Goal: Information Seeking & Learning: Learn about a topic

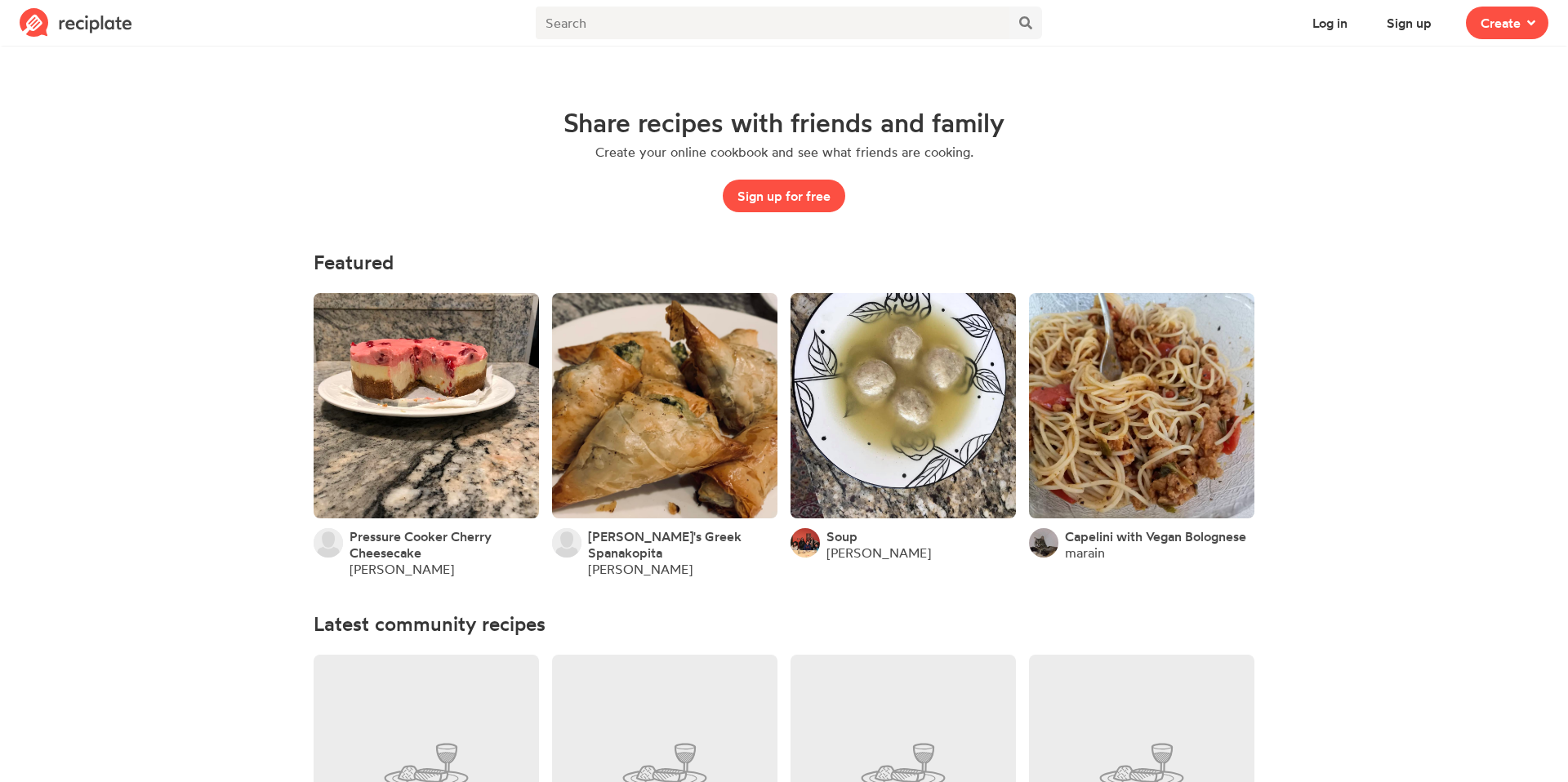
scroll to position [49, 0]
click at [474, 408] on link at bounding box center [426, 406] width 225 height 225
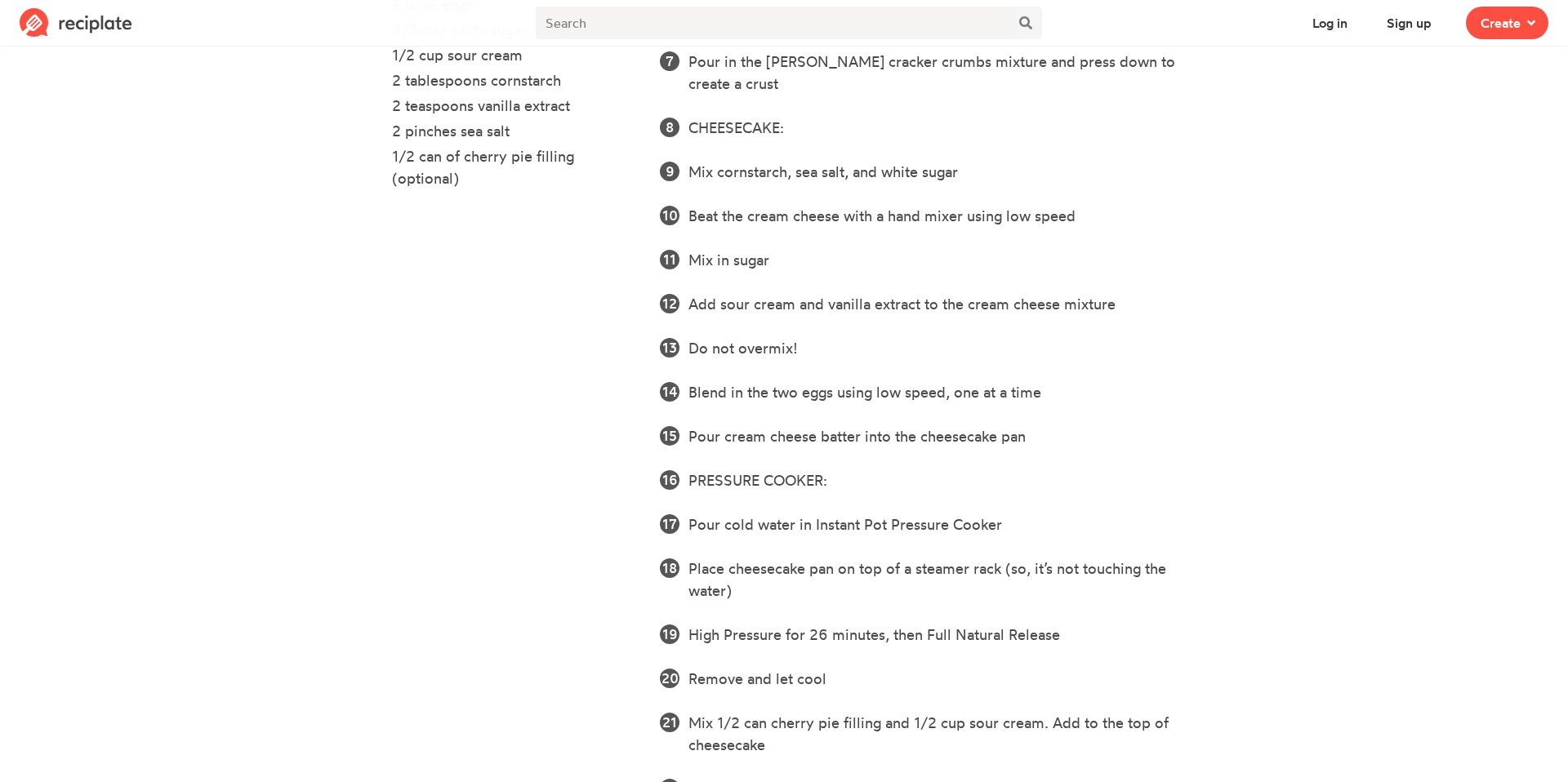
scroll to position [864, 0]
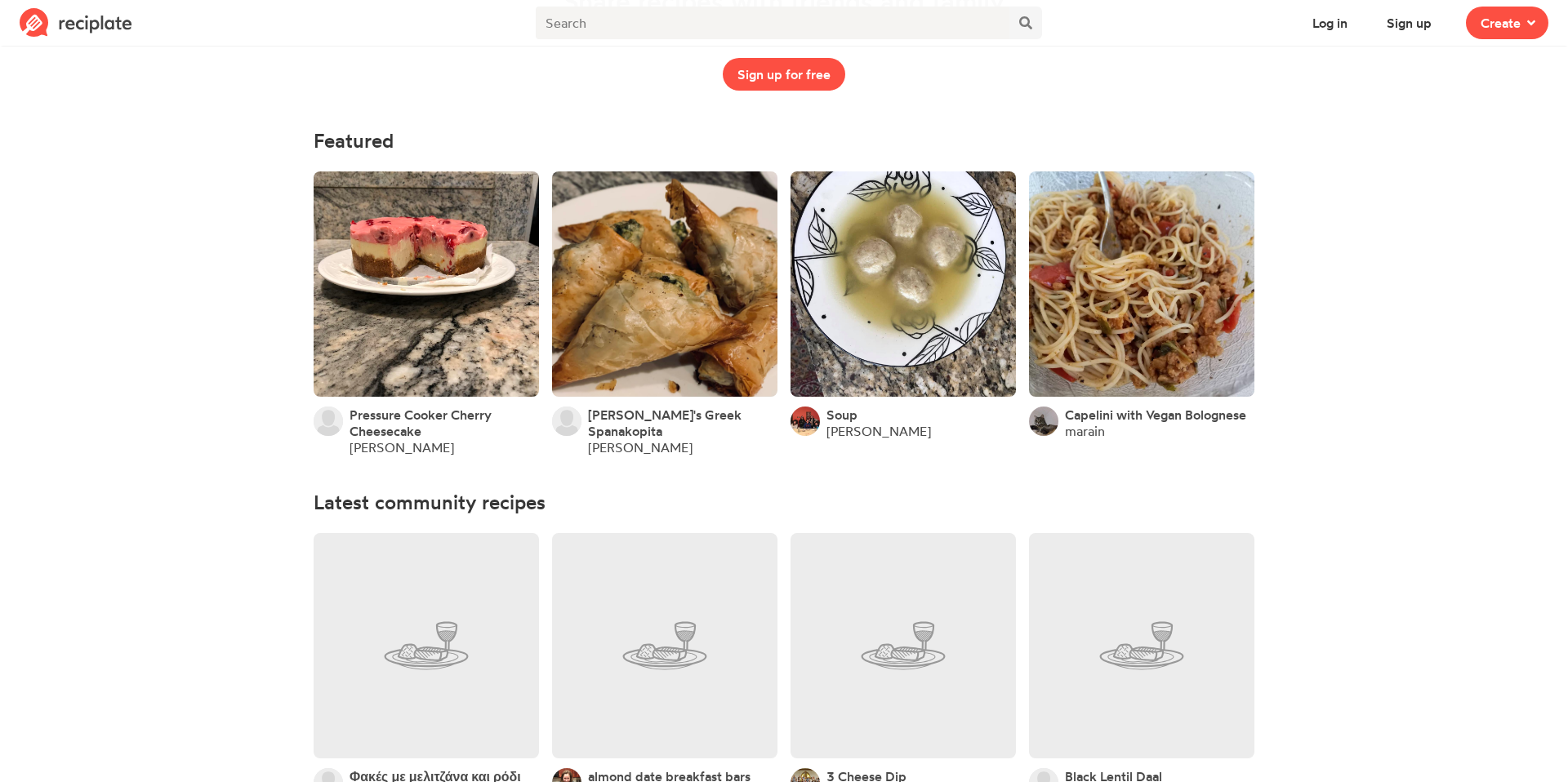
scroll to position [124, 0]
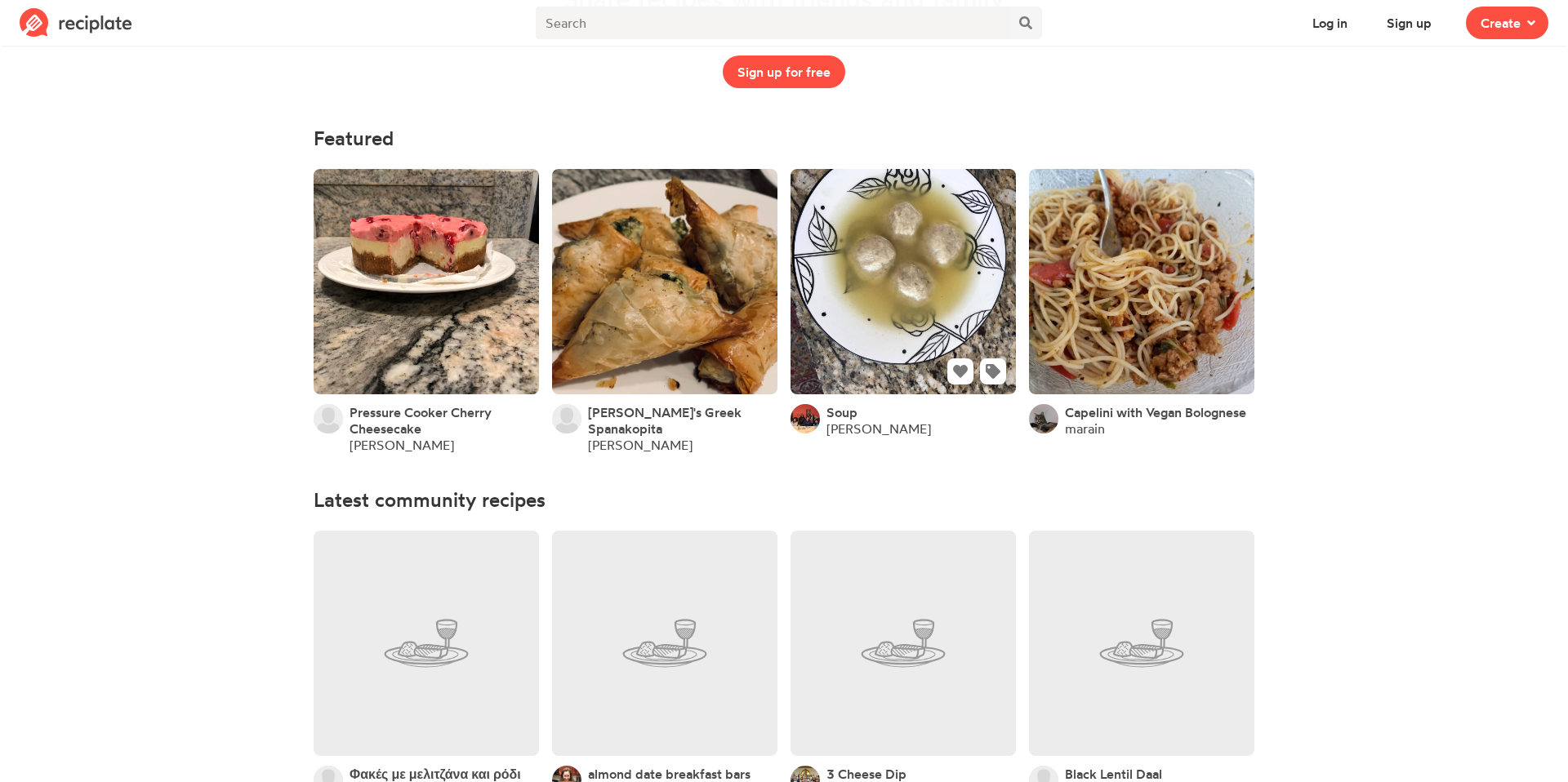
click at [881, 249] on link at bounding box center [903, 282] width 225 height 225
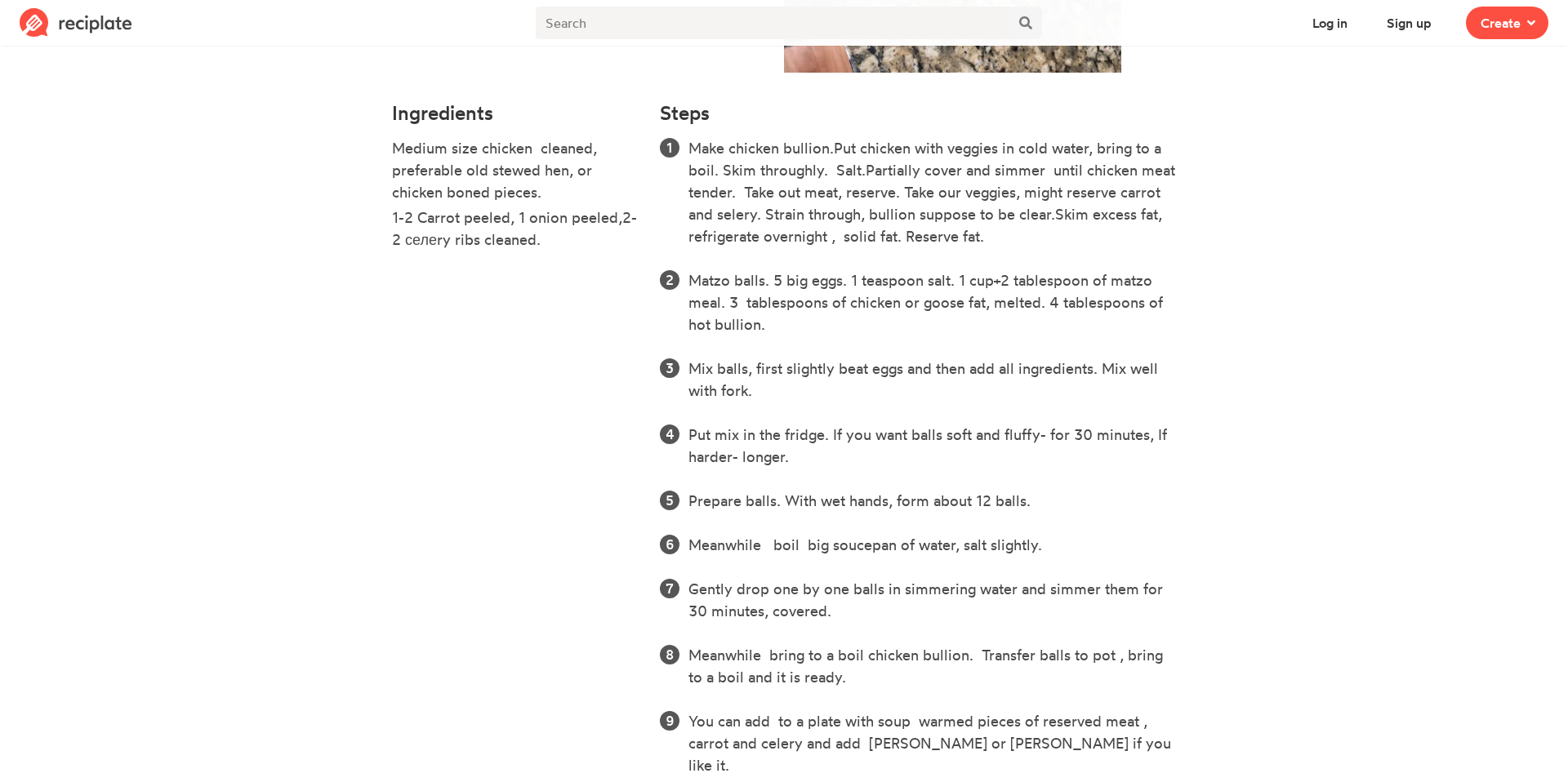
scroll to position [467, 0]
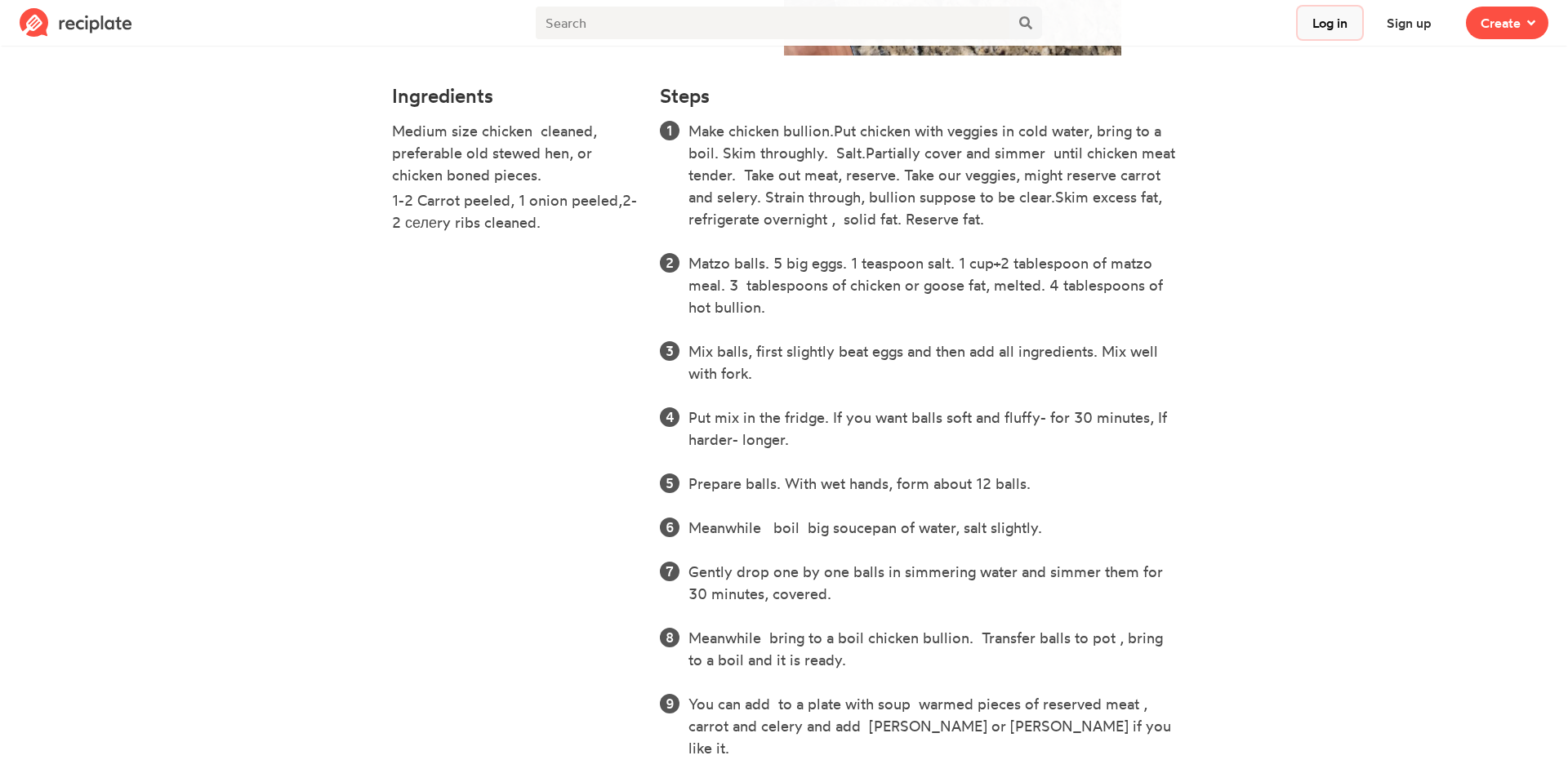
click at [1337, 25] on button "Log in" at bounding box center [1330, 22] width 64 height 33
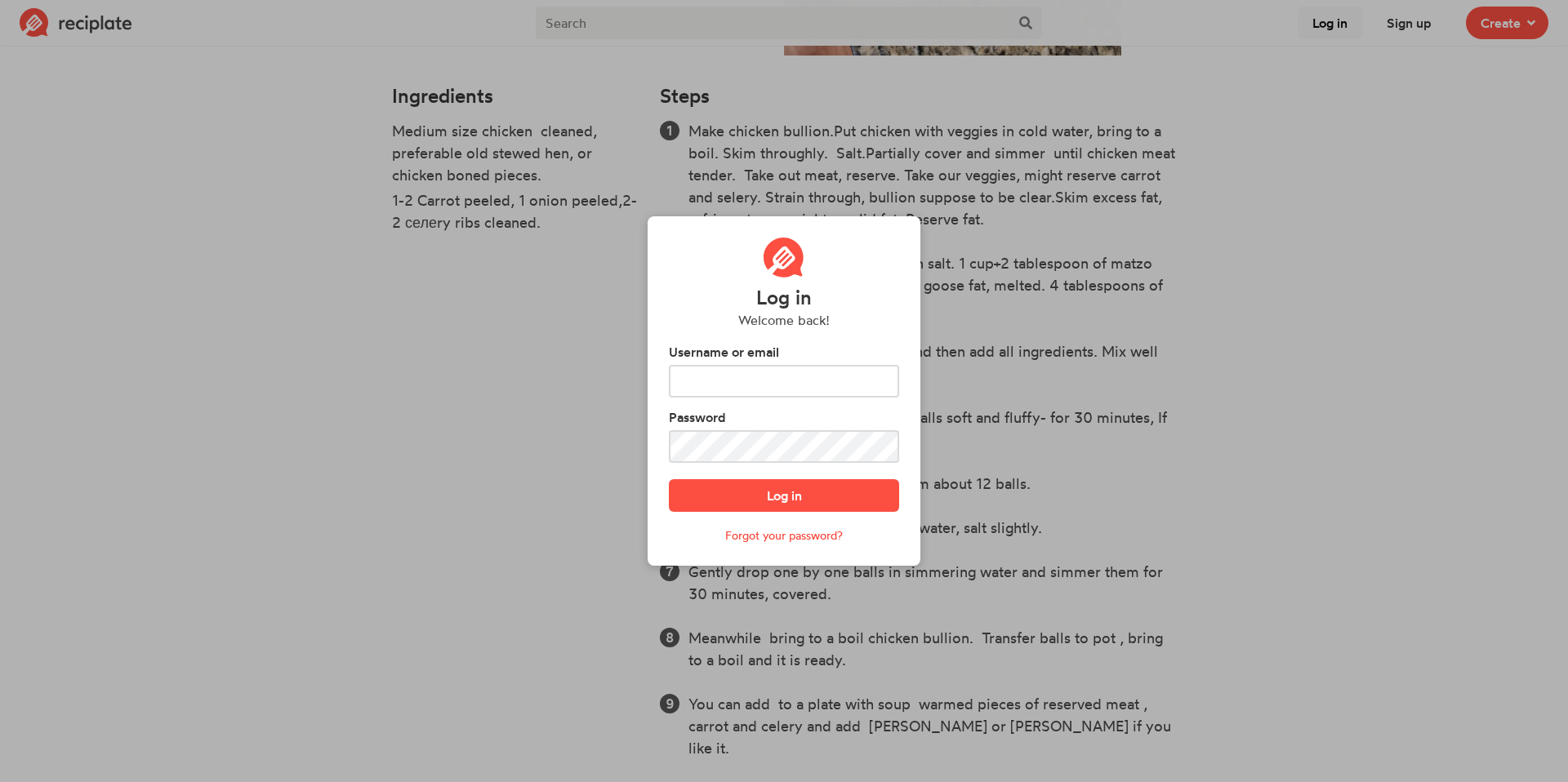
scroll to position [0, 0]
click at [1075, 312] on div "Log in Welcome back! Username or email Password Log in Forgot your password?" at bounding box center [784, 391] width 1568 height 782
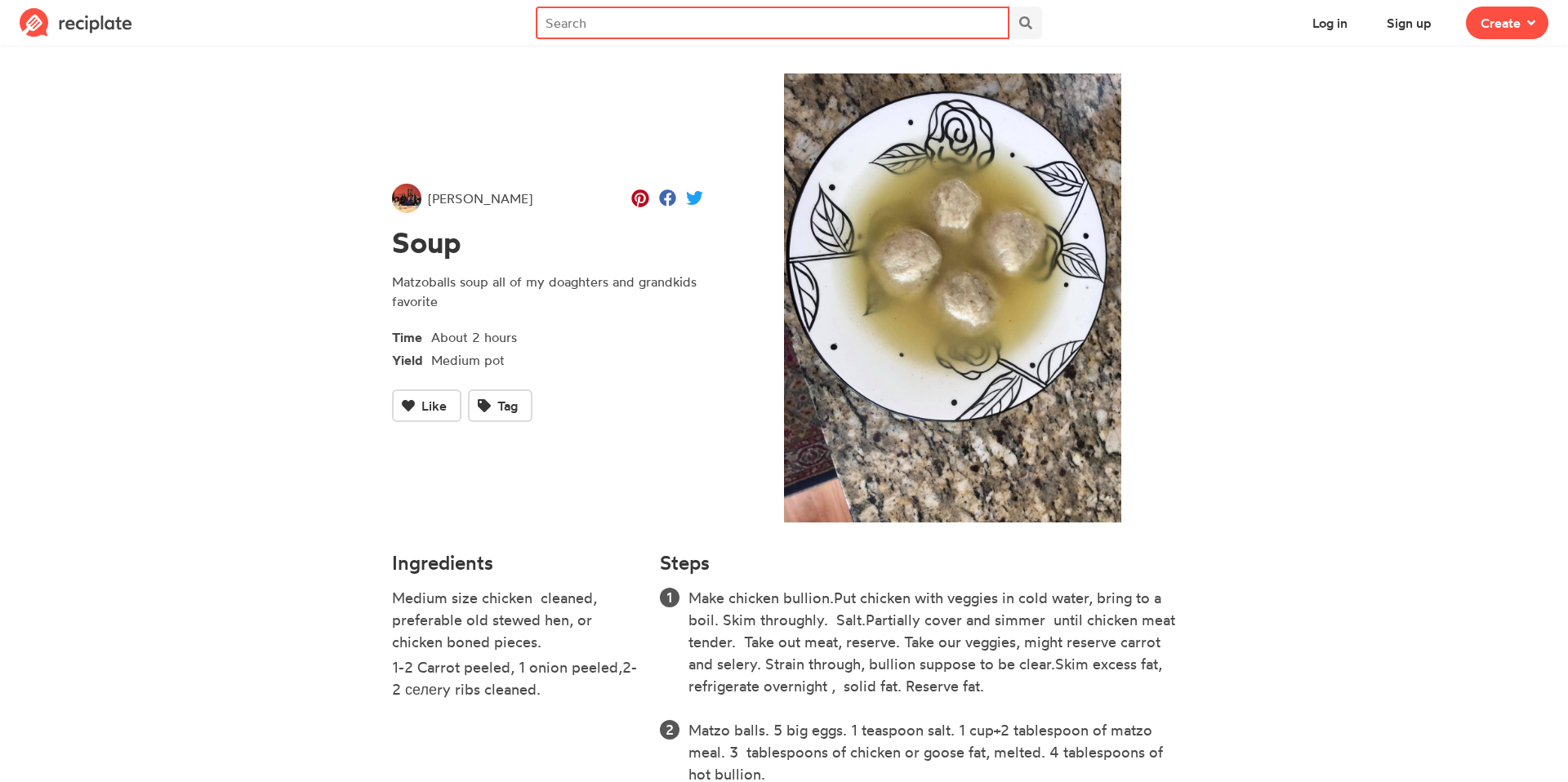
click at [622, 16] on input "text" at bounding box center [772, 22] width 474 height 33
type input "soup"
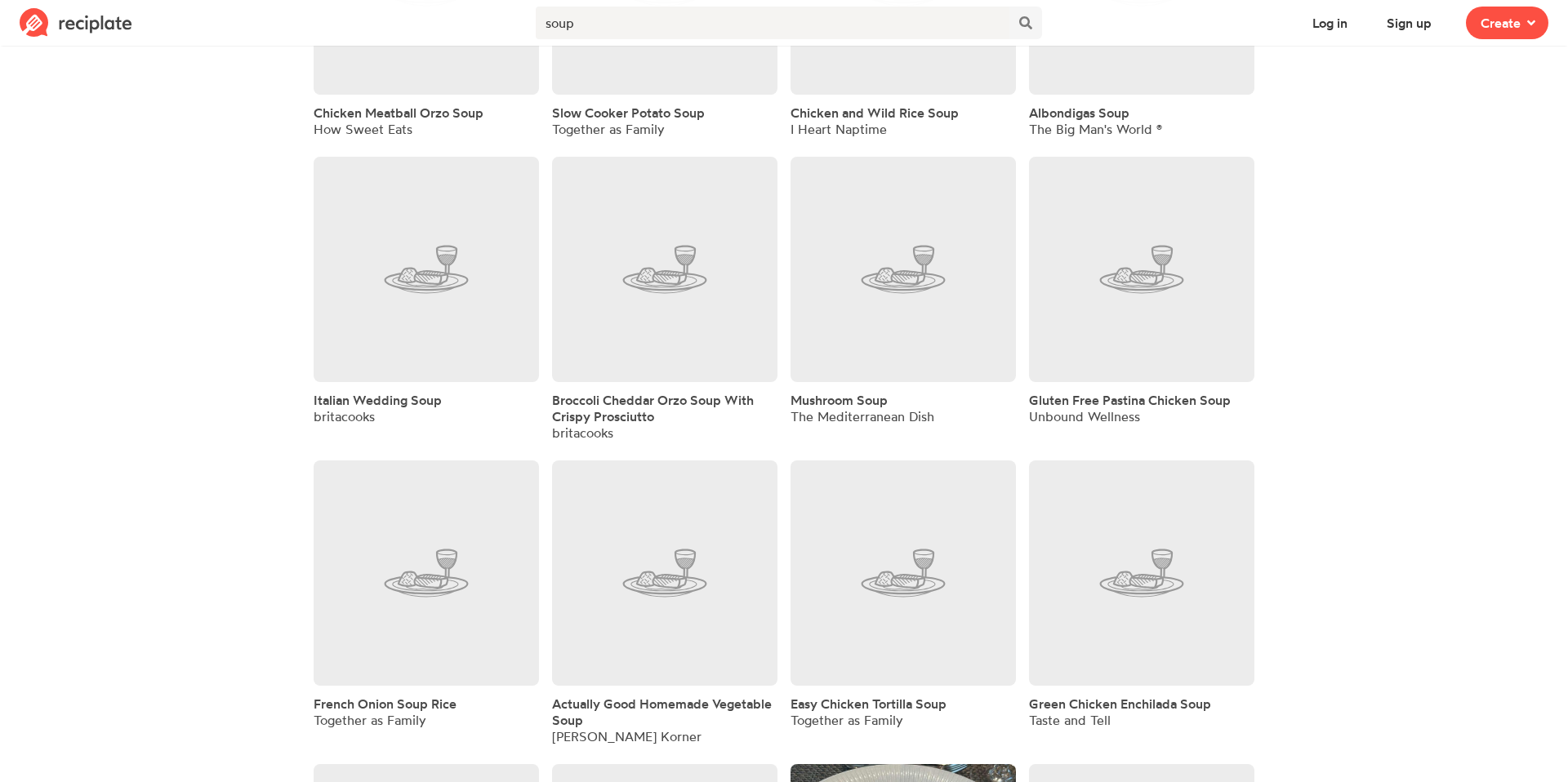
scroll to position [1317, 0]
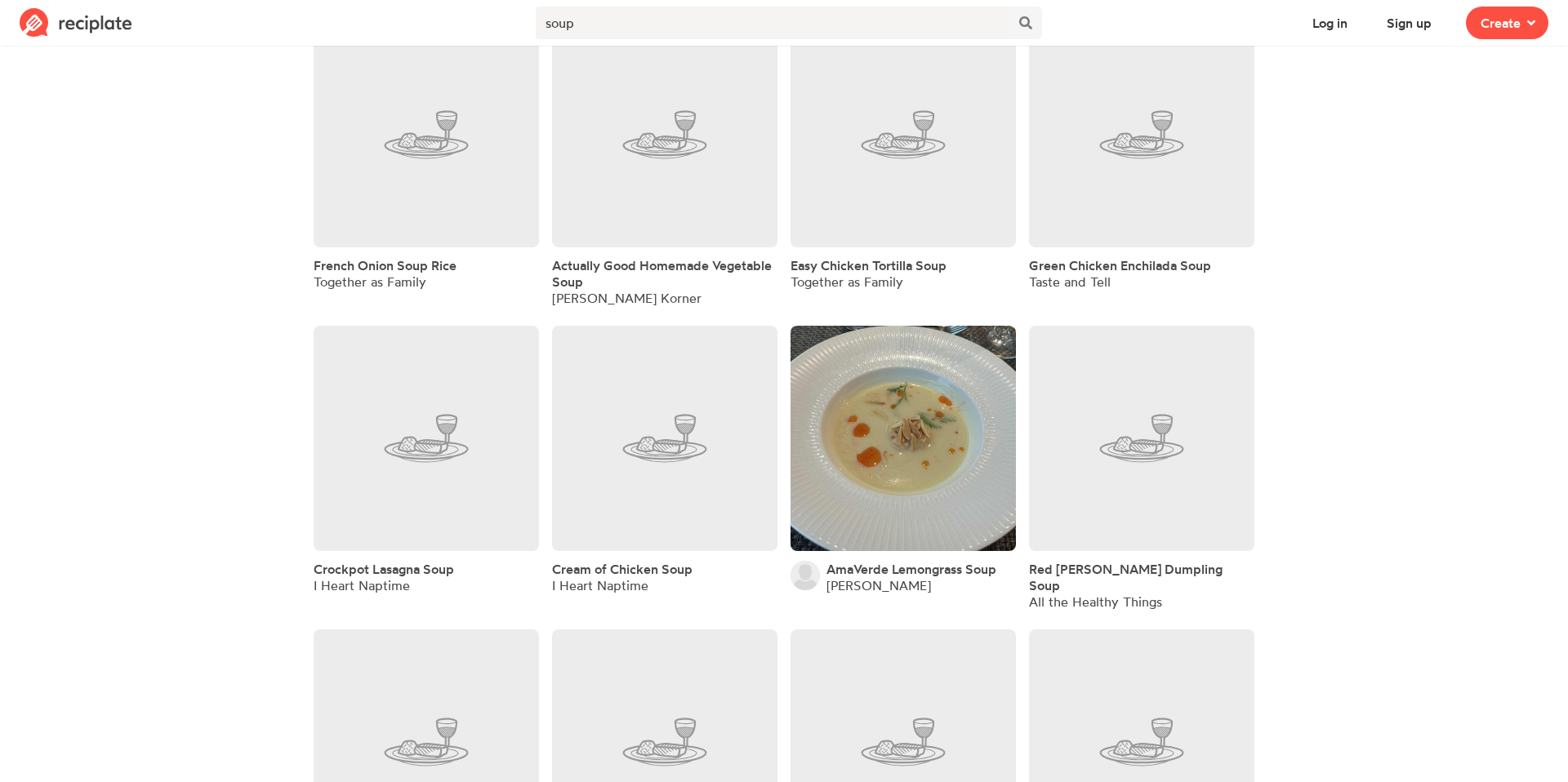
click at [715, 206] on link at bounding box center [665, 135] width 225 height 225
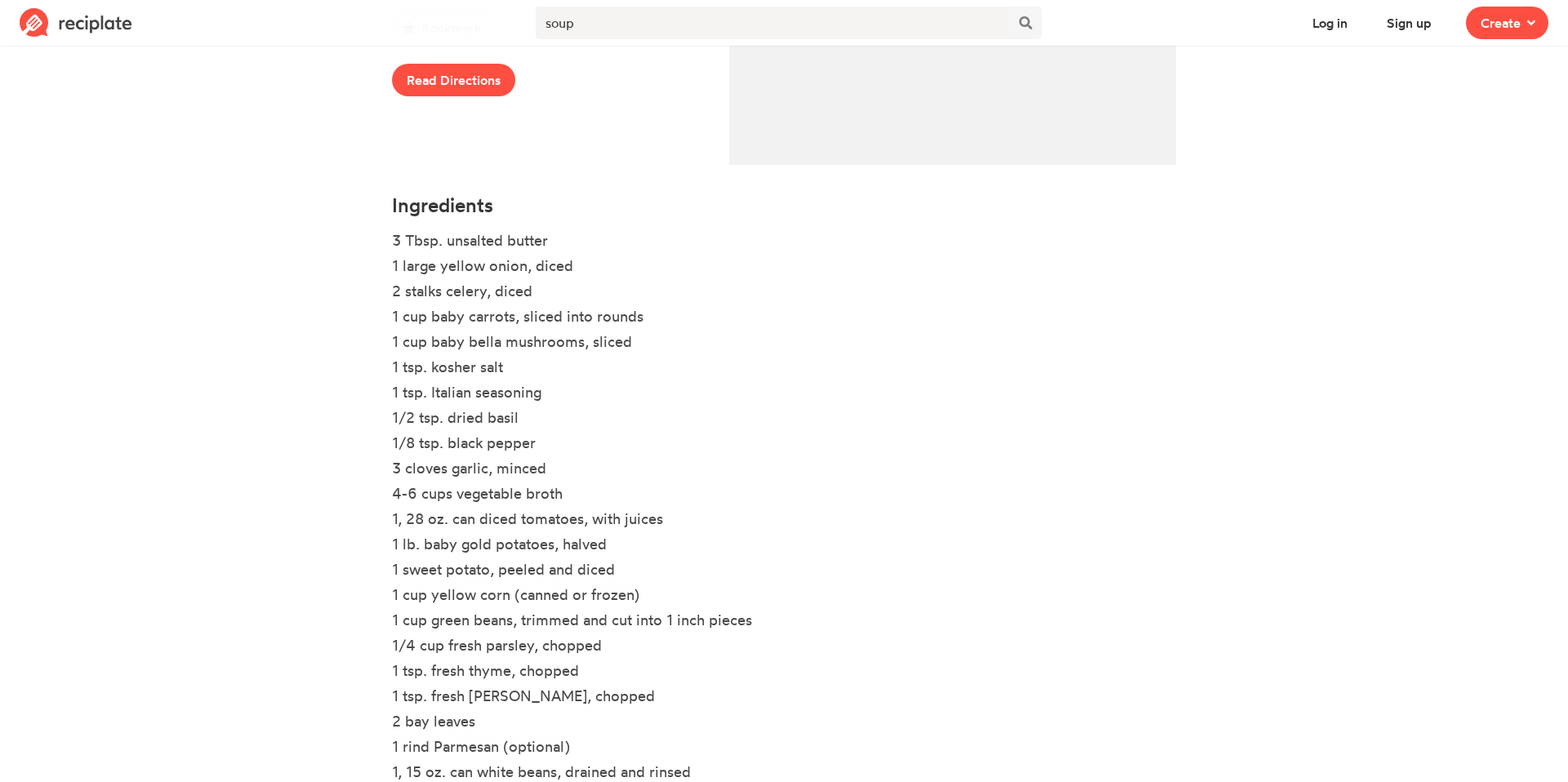
scroll to position [447, 0]
